Goal: Task Accomplishment & Management: Manage account settings

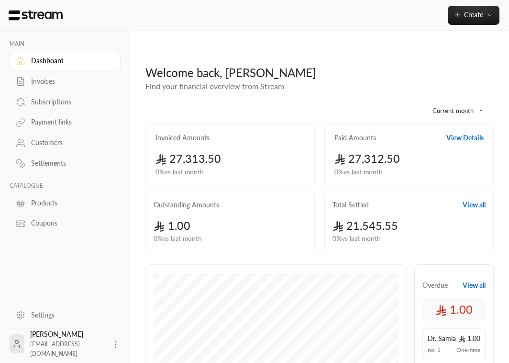
click at [57, 123] on div "Payment links" at bounding box center [70, 122] width 78 height 10
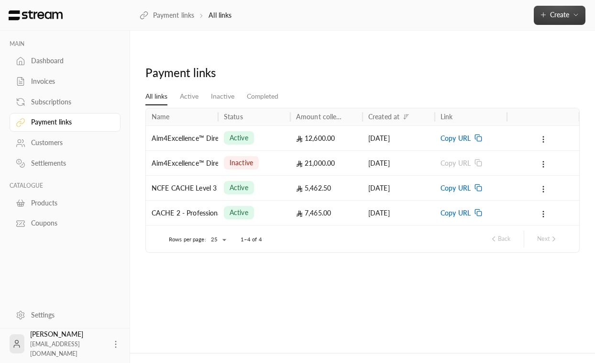
click at [516, 18] on span "Create" at bounding box center [559, 15] width 19 height 8
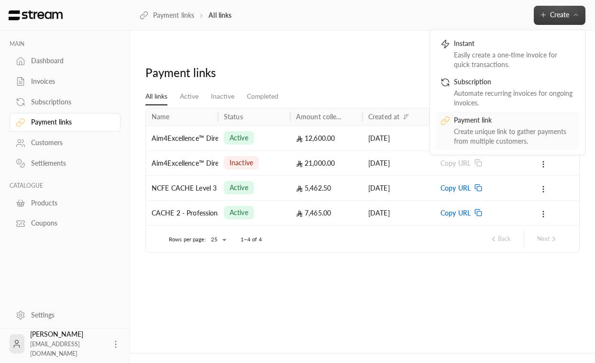
click at [476, 139] on div "Create unique link to gather payments from multiple customers." at bounding box center [514, 136] width 121 height 19
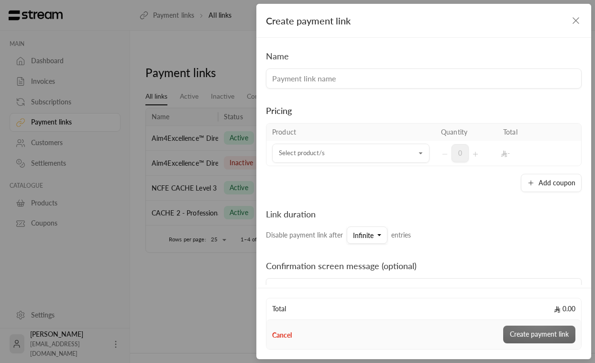
click at [448, 81] on input at bounding box center [424, 78] width 316 height 20
type input "CACHE Level 3 Diploma"
click at [354, 155] on input "Select product/s" at bounding box center [350, 153] width 157 height 17
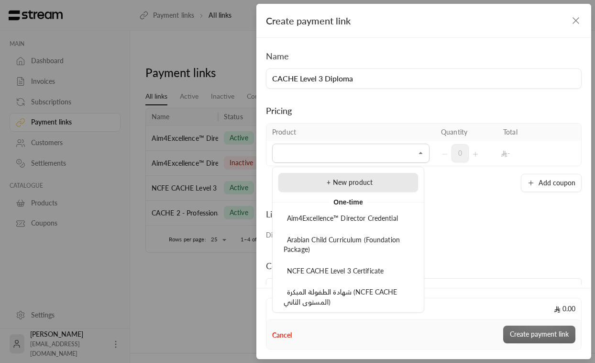
click at [338, 188] on li "+ New product" at bounding box center [349, 182] width 140 height 19
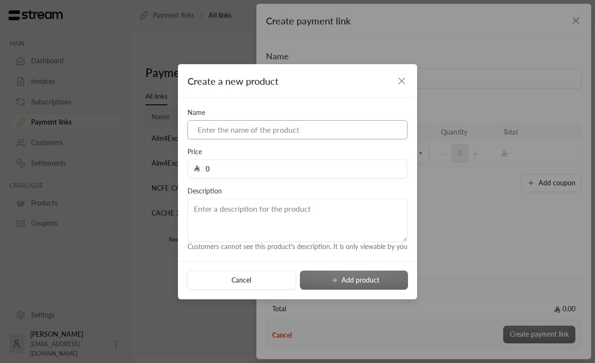
click at [313, 129] on input at bounding box center [298, 129] width 220 height 19
paste input "NCFE CACHE Level 3 Diploma for the Early Years Wor"
drag, startPoint x: 385, startPoint y: 131, endPoint x: 361, endPoint y: 131, distance: 23.5
click at [361, 131] on input "NCFE CACHE Level 3 Diploma for the Early Years Wor" at bounding box center [298, 129] width 220 height 19
drag, startPoint x: 323, startPoint y: 132, endPoint x: 298, endPoint y: 127, distance: 25.3
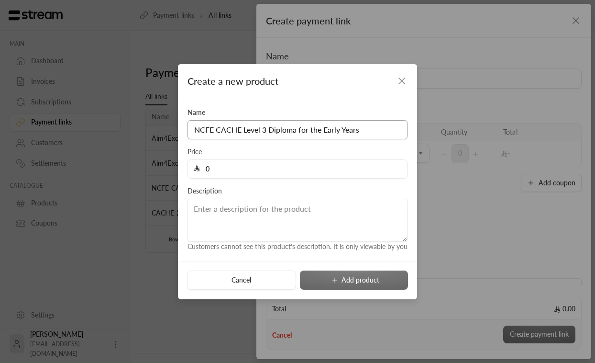
click at [298, 127] on input "NCFE CACHE Level 3 Diploma for the Early Years" at bounding box center [298, 129] width 220 height 19
click at [370, 130] on input "NCFE CACHE Level 3 Diploma Early Years" at bounding box center [298, 129] width 220 height 19
paste input "Workforce"
click at [287, 173] on input "0" at bounding box center [300, 169] width 201 height 18
drag, startPoint x: 286, startPoint y: 173, endPoint x: 203, endPoint y: 170, distance: 82.4
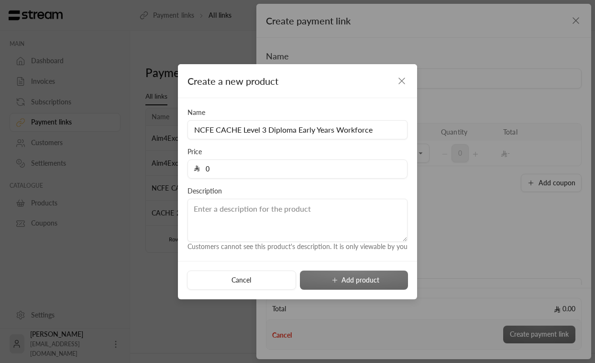
click at [203, 170] on input "0" at bounding box center [300, 169] width 201 height 18
click at [348, 131] on input "NCFE CACHE Level 3 Diploma Early Years Workforce" at bounding box center [298, 129] width 220 height 19
click at [385, 132] on input "NCFE CACHE Level 3 Diploma Early Years Workforce" at bounding box center [298, 129] width 220 height 19
click at [256, 130] on input "NCFE CACHE Level 3 Diploma Early Years Workforce" at bounding box center [298, 129] width 220 height 19
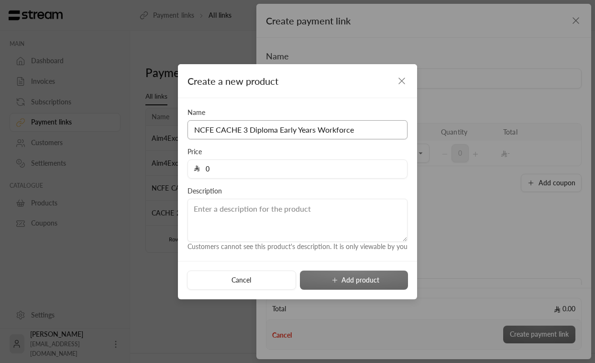
click at [366, 133] on input "NCFE CACHE 3 Diploma Early Years Workforce" at bounding box center [298, 129] width 220 height 19
click at [199, 127] on input "NCFE CACHE 3 Diploma Early Years Workforce (Diplom" at bounding box center [298, 129] width 220 height 19
click at [366, 131] on input "CACHE 3 Diploma Early Years Workforce (Diplom" at bounding box center [298, 129] width 220 height 19
type input "CACHE 3 Diploma Early Years Workforce (Diploma)"
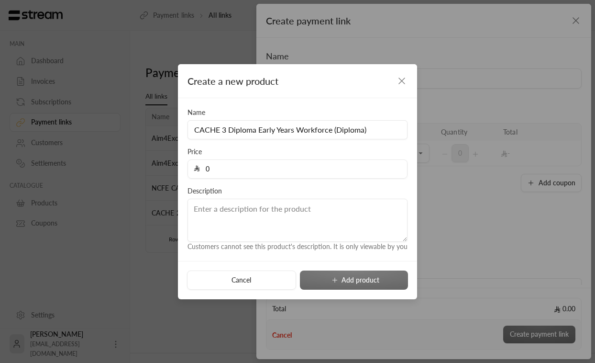
drag, startPoint x: 225, startPoint y: 166, endPoint x: 201, endPoint y: 168, distance: 24.0
click at [201, 168] on input "0" at bounding box center [300, 169] width 201 height 18
type input "10000"
click at [349, 132] on input "CACHE 3 Diploma Early Years Workforce (Diploma)" at bounding box center [298, 129] width 220 height 19
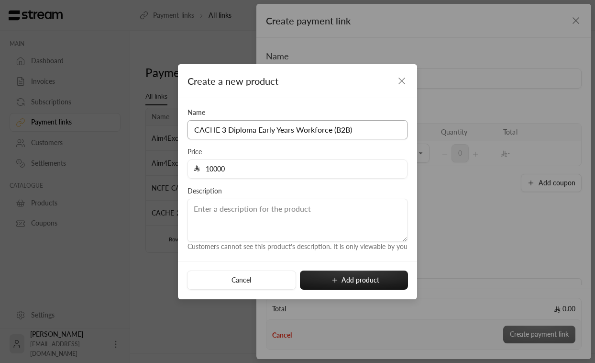
type input "CACHE 3 Diploma Early Years Workforce (B2B)"
click at [252, 168] on input "10000" at bounding box center [300, 169] width 201 height 18
drag, startPoint x: 214, startPoint y: 168, endPoint x: 241, endPoint y: 176, distance: 27.7
click at [242, 169] on input "10000" at bounding box center [300, 169] width 201 height 18
click at [229, 218] on textarea at bounding box center [298, 220] width 220 height 43
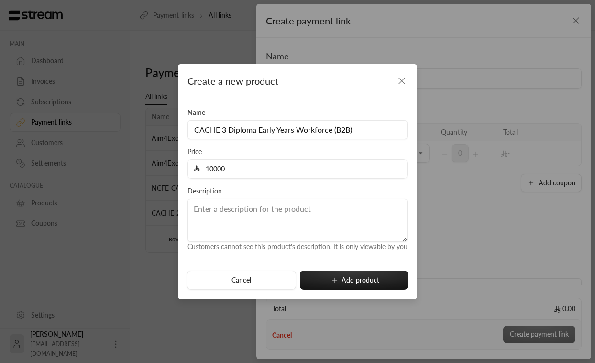
click at [216, 170] on input "10000" at bounding box center [300, 169] width 201 height 18
paste input "15"
type input "11500"
click at [254, 183] on div "Name CACHE 3 Diploma Early Years Workforce (B2B) Price 11500 Description Custom…" at bounding box center [298, 180] width 230 height 144
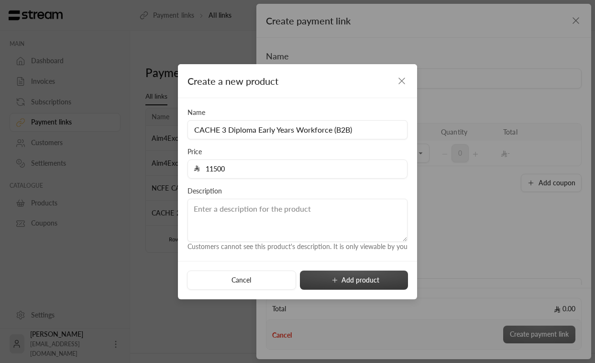
click at [324, 279] on button "Add product" at bounding box center [354, 279] width 108 height 19
type input "0"
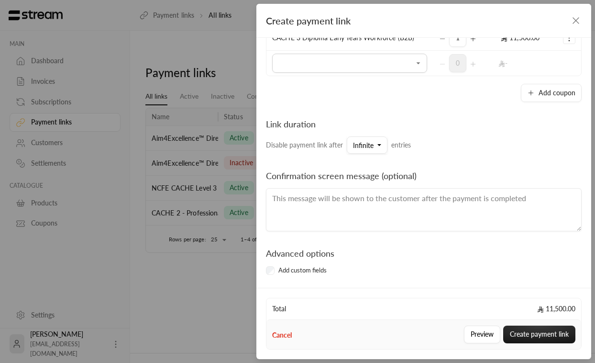
scroll to position [121, 0]
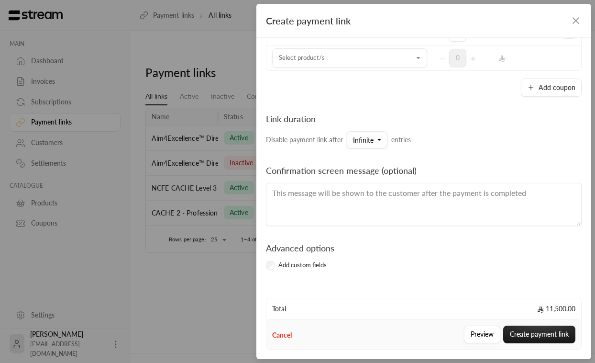
click at [367, 139] on span "Infinite" at bounding box center [363, 140] width 21 height 8
click at [453, 117] on div "Link duration Disable payment link after Infinite Infinite 10 25 50 100 250 500…" at bounding box center [423, 130] width 325 height 36
click at [303, 267] on label "Add custom fields" at bounding box center [303, 265] width 48 height 10
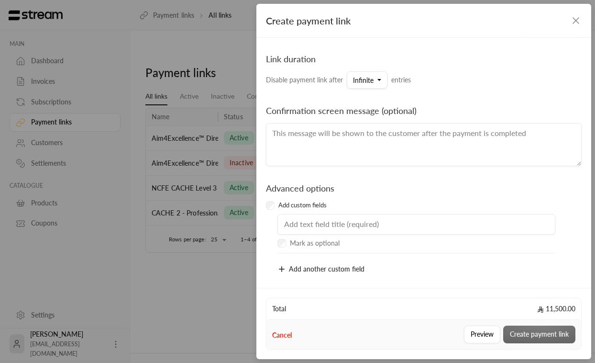
scroll to position [187, 0]
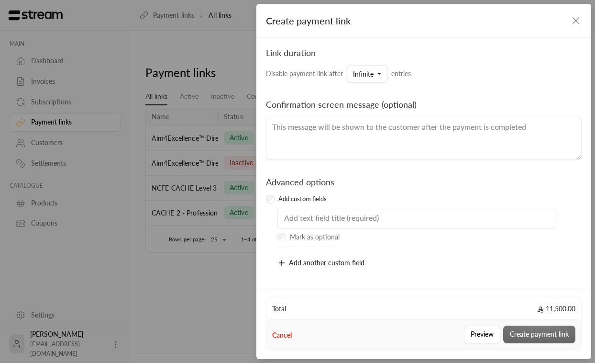
click at [346, 218] on input "text" at bounding box center [417, 218] width 278 height 21
paste input "الاسم الرباعي (الاسم الأول – اسم الأب – اسم [PERSON_NAME] العائلة)"
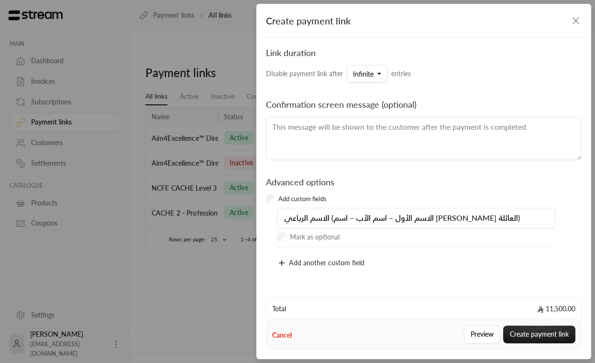
type input "الاسم الرباعي (الاسم الأول – اسم الأب – اسم [PERSON_NAME] العائلة)"
click at [321, 262] on span "Add another custom field" at bounding box center [327, 262] width 76 height 8
click at [310, 263] on input "text" at bounding box center [417, 263] width 278 height 21
paste input "2. Mobile Number (رقم الجوال)"
drag, startPoint x: 293, startPoint y: 264, endPoint x: 282, endPoint y: 264, distance: 11.0
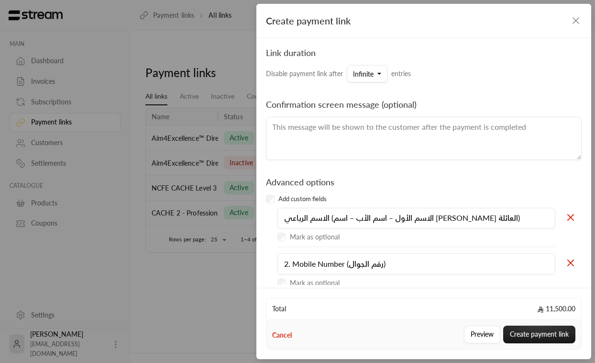
click at [282, 264] on input "2. Mobile Number (رقم الجوال)" at bounding box center [417, 263] width 278 height 21
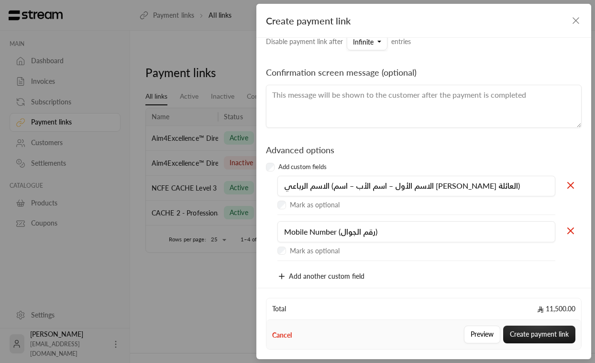
scroll to position [232, 0]
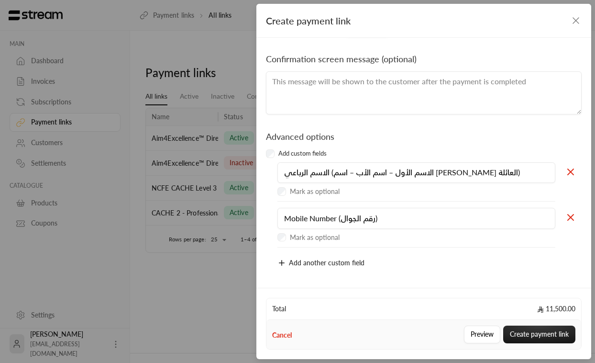
click at [380, 215] on input "Mobile Number (رقم الجوال)" at bounding box center [417, 218] width 278 height 21
paste input "Name of School/Organization (اسم المدرسة / المؤسسة"
type input "Name of School/Organization (اسم المدرسة / المؤسسة)"
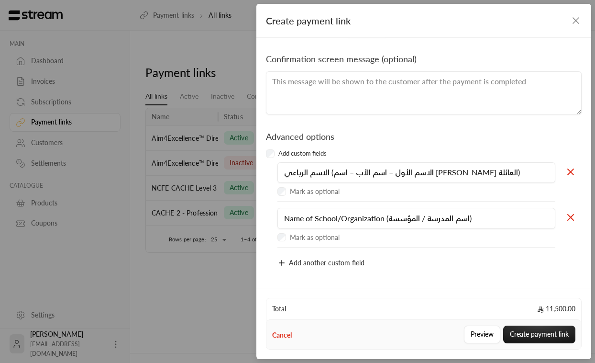
click at [350, 260] on span "Add another custom field" at bounding box center [327, 262] width 76 height 8
click at [347, 262] on input "text" at bounding box center [417, 264] width 278 height 21
paste input "Email (البريد الإلكتروني)"
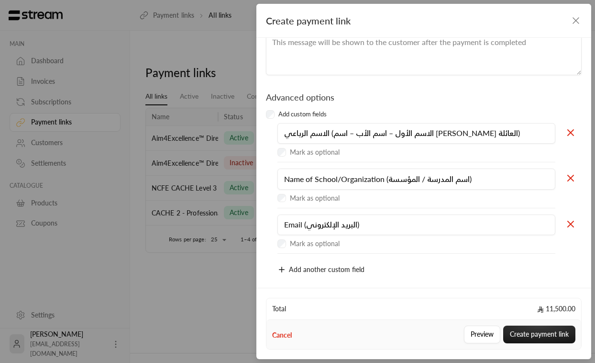
scroll to position [278, 0]
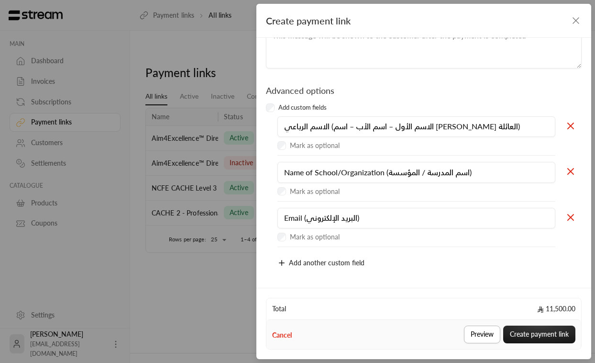
type input "Email (البريد الإلكتروني)"
click at [479, 332] on button "Preview" at bounding box center [482, 334] width 36 height 18
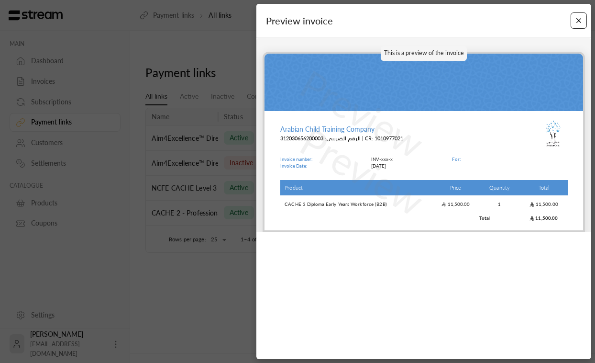
click at [516, 22] on button "Close" at bounding box center [579, 20] width 17 height 17
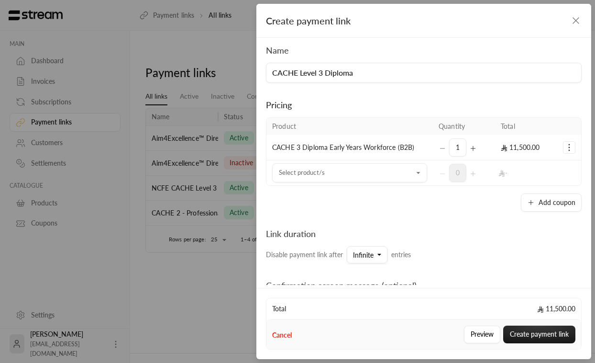
scroll to position [0, 0]
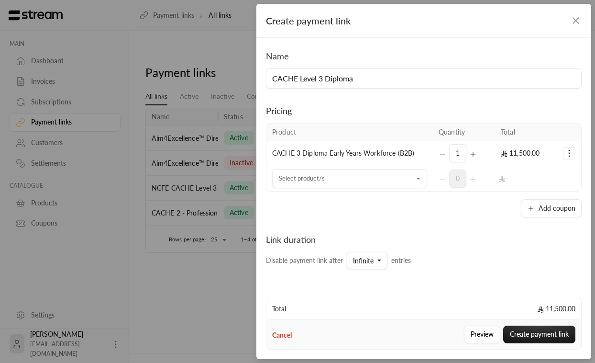
click at [516, 153] on icon "Selected Products" at bounding box center [570, 153] width 10 height 10
click at [451, 236] on div "Link duration Disable payment link after Infinite Infinite 10 25 50 100 250 500…" at bounding box center [423, 251] width 325 height 36
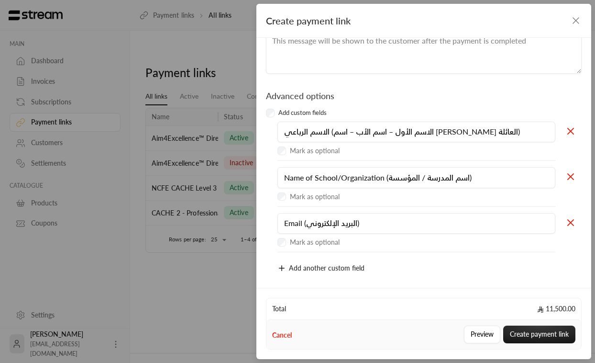
scroll to position [278, 0]
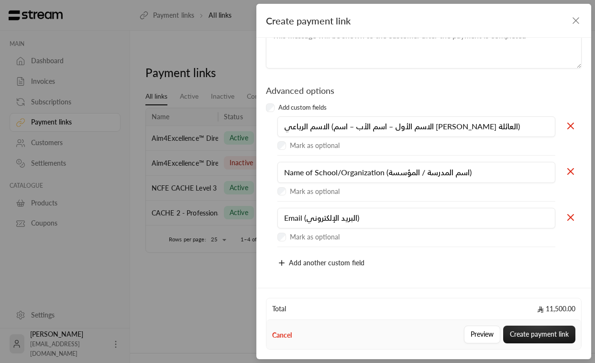
click at [516, 126] on icon at bounding box center [570, 125] width 11 height 11
type input "Name of School/Organization (اسم المدرسة / المؤسسة)"
type input "Email (البريد الإلكتروني)"
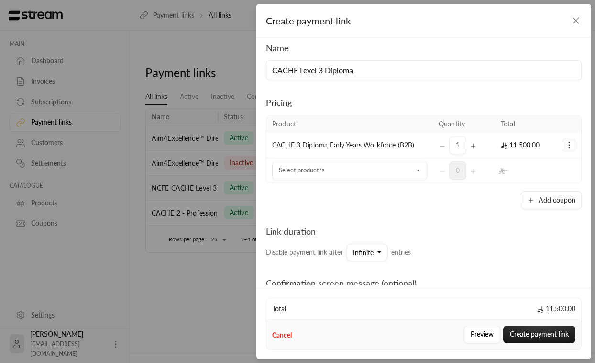
scroll to position [0, 0]
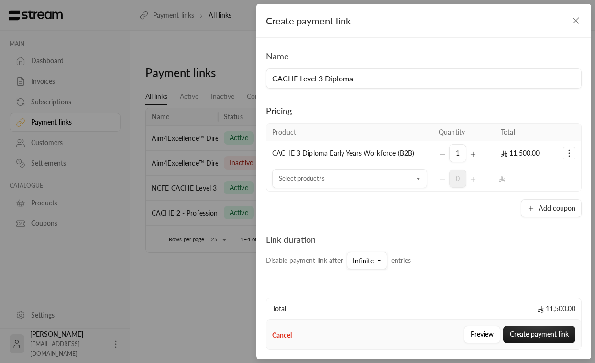
click at [516, 154] on icon "Selected Products" at bounding box center [570, 153] width 10 height 10
click at [445, 226] on div "Link duration Disable payment link after Infinite Infinite 10 25 50 100 250 500…" at bounding box center [424, 243] width 316 height 52
click at [516, 336] on button "Create payment link" at bounding box center [539, 334] width 72 height 18
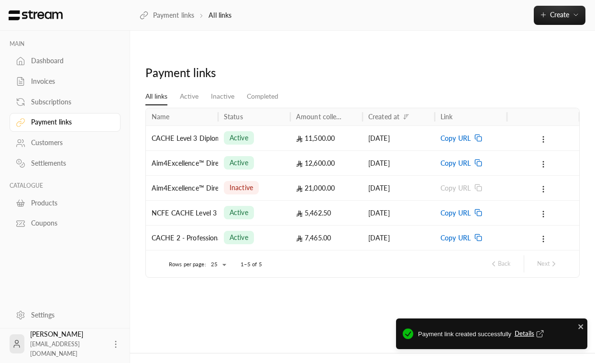
click at [481, 134] on icon at bounding box center [479, 138] width 8 height 8
click at [516, 16] on span "Create" at bounding box center [559, 15] width 19 height 8
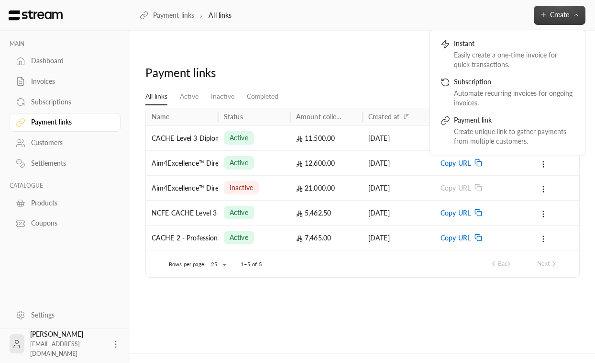
click at [355, 65] on div "Payment links" at bounding box center [363, 76] width 444 height 23
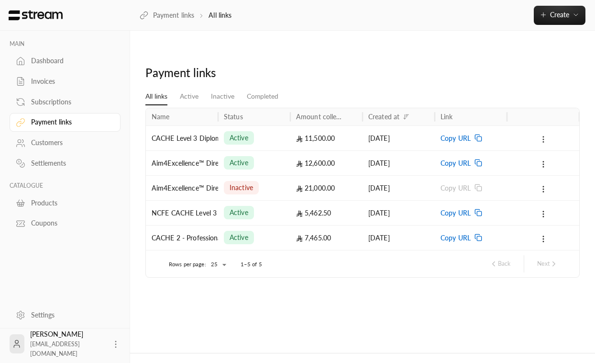
click at [516, 135] on icon at bounding box center [543, 139] width 9 height 9
click at [516, 145] on link "View" at bounding box center [562, 144] width 40 height 17
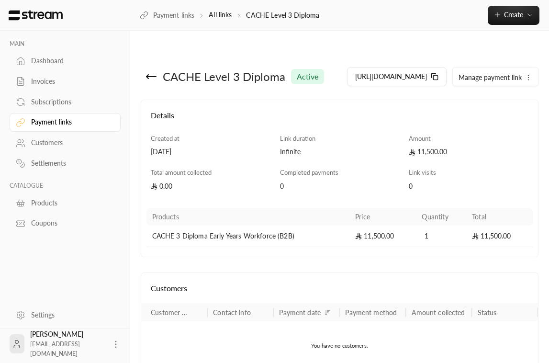
click at [516, 79] on icon "button" at bounding box center [529, 78] width 8 height 8
click at [496, 81] on span "Manage payment link" at bounding box center [489, 77] width 63 height 8
click at [478, 81] on span "Manage payment link" at bounding box center [489, 77] width 63 height 8
click at [396, 100] on div "CACHE Level 3 Diploma active [URL][DOMAIN_NAME] Manage payment link Deactivate" at bounding box center [340, 82] width 398 height 34
click at [152, 71] on icon at bounding box center [150, 76] width 11 height 11
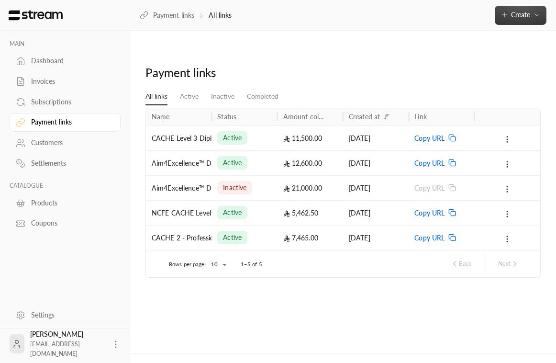
click at [516, 9] on button "Create" at bounding box center [521, 15] width 52 height 19
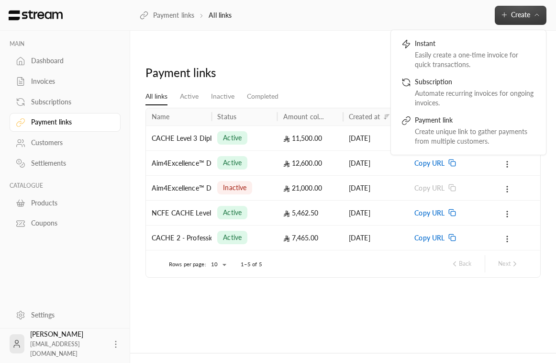
click at [321, 67] on div "Payment links" at bounding box center [343, 76] width 405 height 23
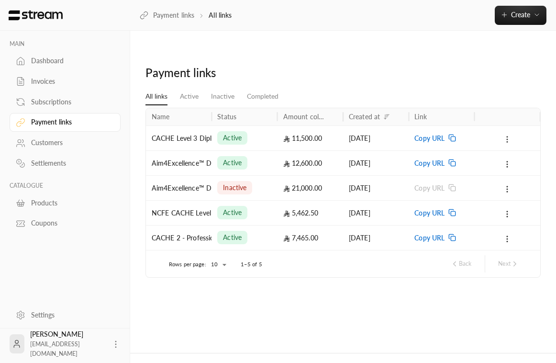
click at [507, 135] on icon at bounding box center [507, 139] width 9 height 9
click at [474, 121] on div at bounding box center [278, 181] width 556 height 363
click at [514, 7] on button "Create" at bounding box center [521, 15] width 52 height 19
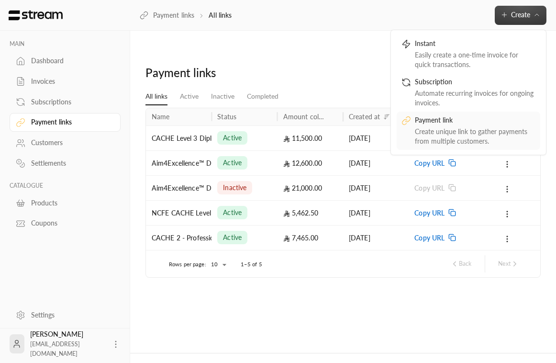
click at [444, 124] on div "Payment link" at bounding box center [475, 120] width 121 height 11
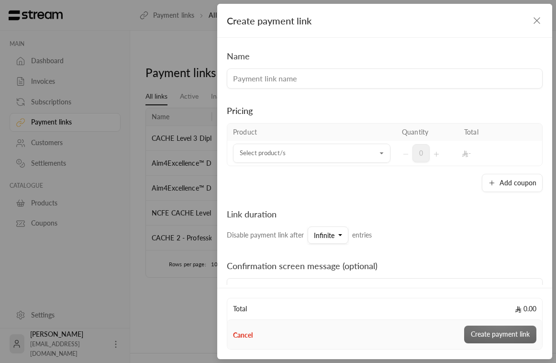
scroll to position [95, 0]
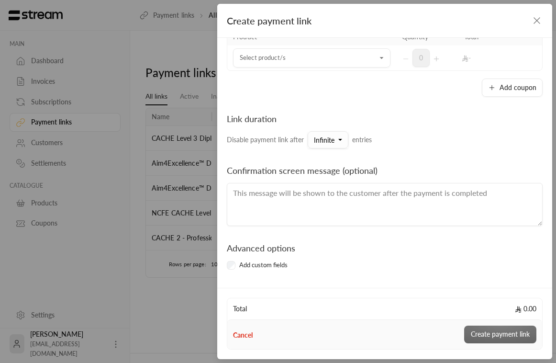
click at [341, 145] on button "Infinite" at bounding box center [328, 139] width 41 height 17
click at [413, 123] on div "Link duration Disable payment link after Infinite Infinite 10 25 50 100 250 500…" at bounding box center [384, 130] width 325 height 36
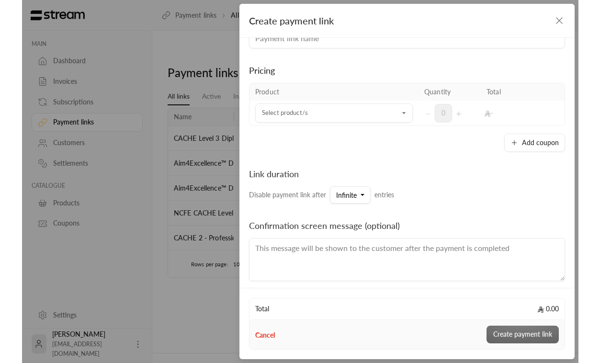
scroll to position [0, 0]
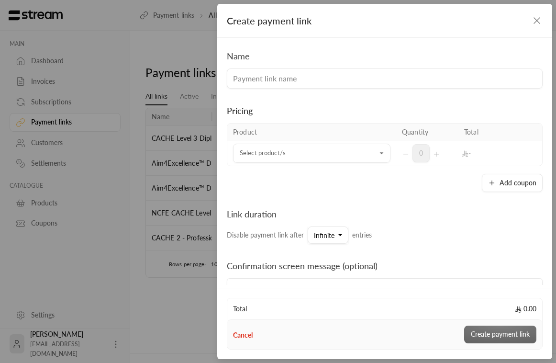
click at [516, 21] on icon "button" at bounding box center [536, 20] width 11 height 11
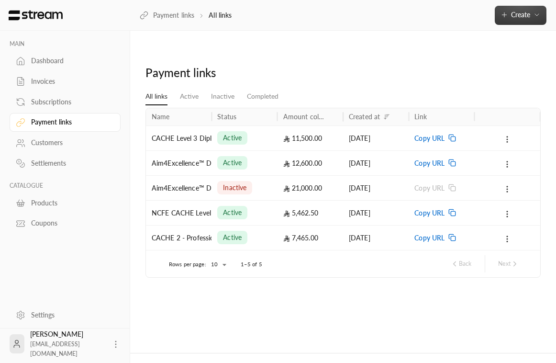
click at [516, 21] on button "Create" at bounding box center [521, 15] width 52 height 19
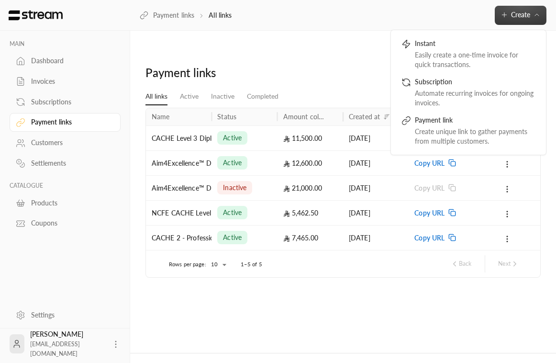
click at [361, 67] on div "Payment links" at bounding box center [343, 76] width 405 height 23
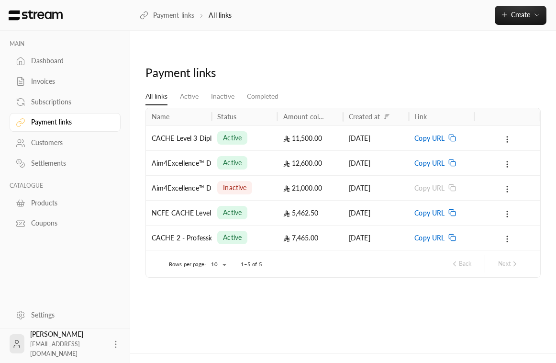
click at [65, 62] on div "Dashboard" at bounding box center [70, 61] width 78 height 10
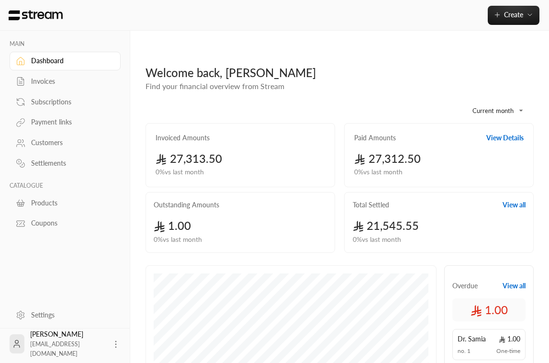
click at [63, 81] on div "Invoices" at bounding box center [70, 82] width 78 height 10
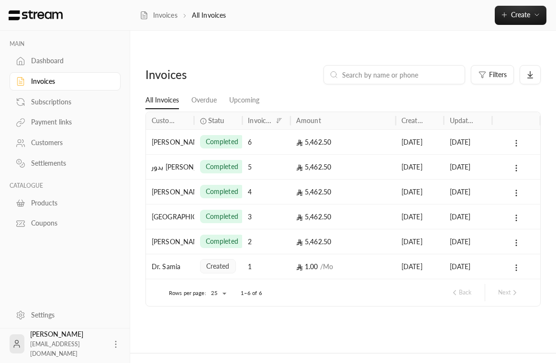
click at [53, 104] on div "Subscriptions" at bounding box center [70, 102] width 78 height 10
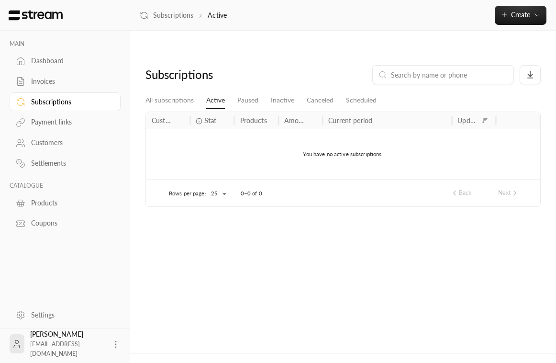
click at [51, 123] on div "Payment links" at bounding box center [70, 122] width 78 height 10
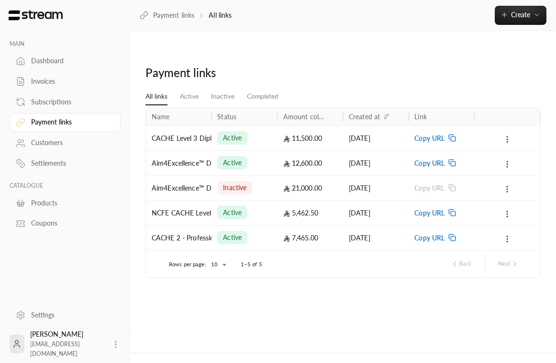
click at [61, 144] on div "Customers" at bounding box center [70, 143] width 78 height 10
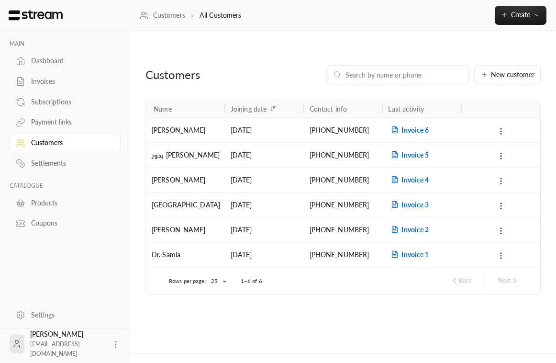
click at [74, 125] on div "Payment links" at bounding box center [70, 122] width 78 height 10
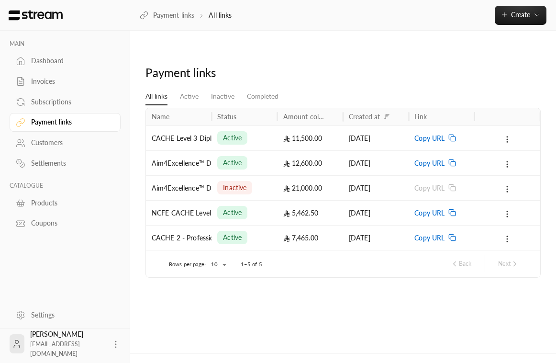
click at [65, 144] on div "Customers" at bounding box center [70, 143] width 78 height 10
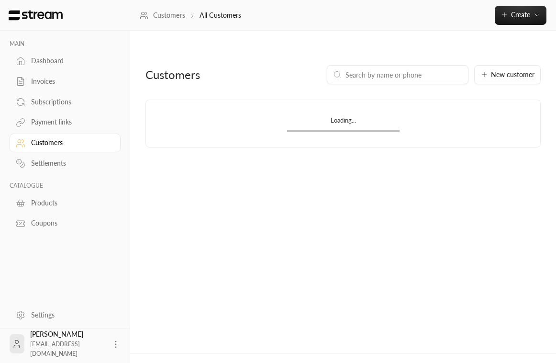
click at [73, 123] on div "Payment links" at bounding box center [70, 122] width 78 height 10
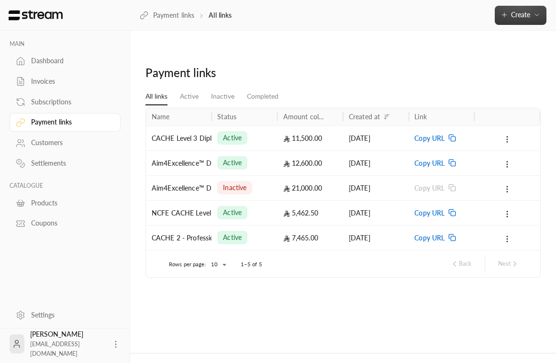
click at [512, 15] on span "Create" at bounding box center [520, 15] width 19 height 8
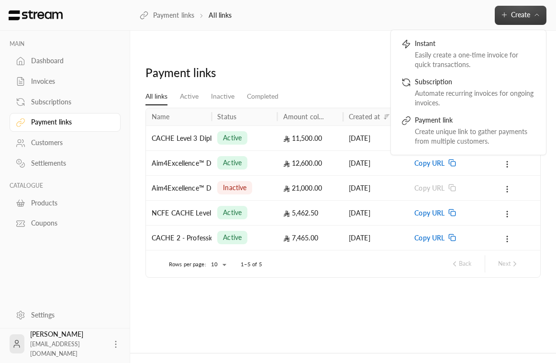
click at [329, 65] on div "Payment links" at bounding box center [343, 76] width 405 height 23
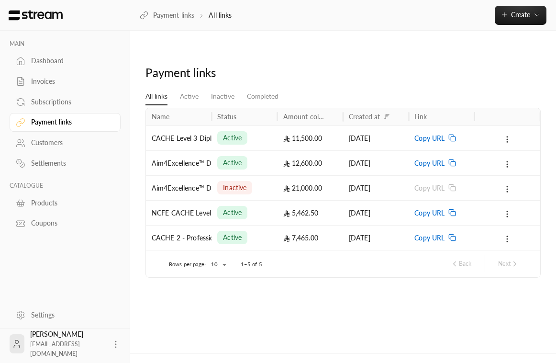
click at [74, 204] on div "Products" at bounding box center [70, 203] width 78 height 10
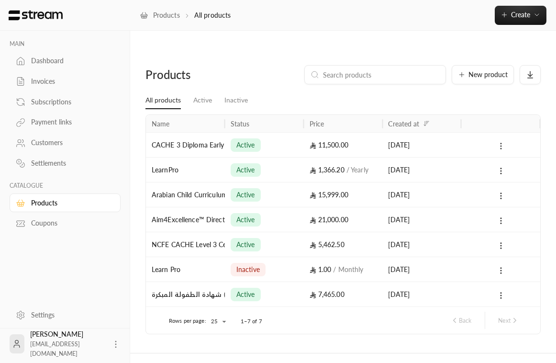
click at [503, 142] on icon at bounding box center [501, 146] width 9 height 9
click at [498, 150] on li "Edit" at bounding box center [514, 152] width 60 height 17
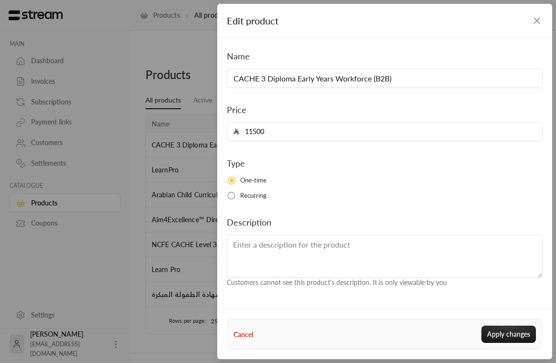
click at [516, 23] on icon "button" at bounding box center [536, 20] width 11 height 11
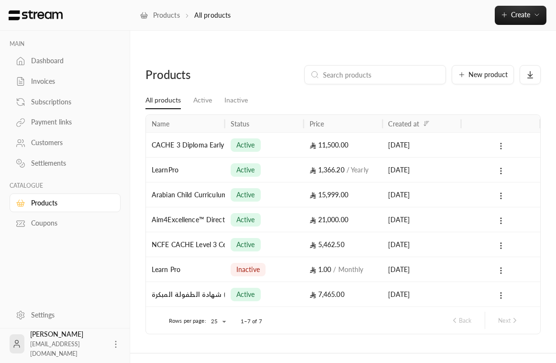
click at [501, 146] on circle at bounding box center [501, 146] width 1 height 1
click at [491, 153] on li "Edit" at bounding box center [514, 152] width 60 height 17
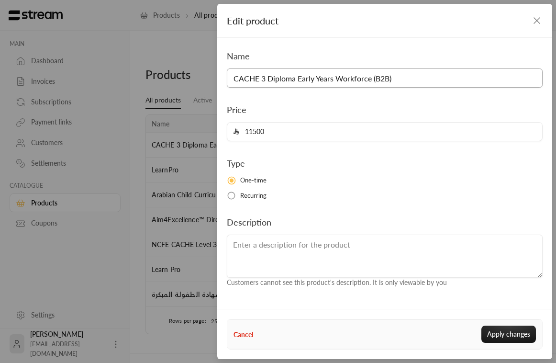
click at [420, 76] on input "CACHE 3 Diploma Early Years Workforce (B2B)" at bounding box center [385, 77] width 316 height 19
type input "CACHE 3 Diploma Early Years Workforce (B2B) ONLINE"
click at [507, 339] on button "Apply changes" at bounding box center [508, 333] width 55 height 17
type input "0"
